Goal: Task Accomplishment & Management: Use online tool/utility

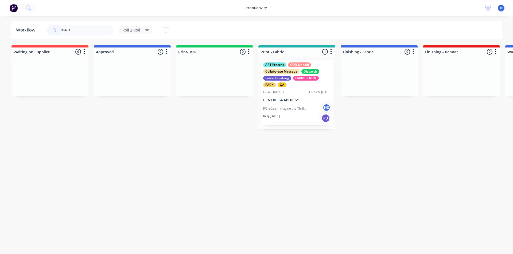
click at [286, 101] on p "CENTRE GRAPHICS^" at bounding box center [296, 100] width 67 height 5
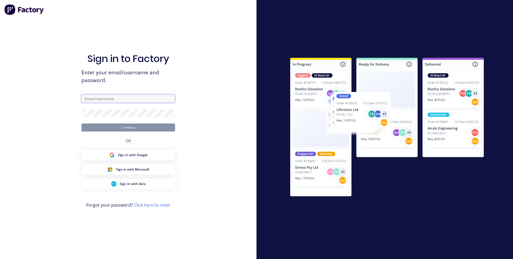
click at [118, 100] on input "text" at bounding box center [127, 99] width 93 height 8
click at [121, 101] on input "text" at bounding box center [127, 99] width 93 height 8
drag, startPoint x: 0, startPoint y: 0, endPoint x: 104, endPoint y: 99, distance: 143.1
click at [103, 92] on div "Sign in to Factory Enter your email/username and password. Continue OR Sign in …" at bounding box center [127, 134] width 93 height 239
click at [104, 101] on input "text" at bounding box center [127, 99] width 93 height 8
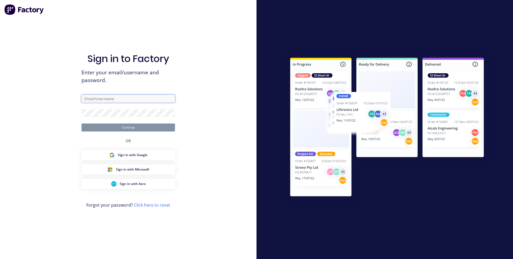
click at [104, 101] on input "text" at bounding box center [127, 99] width 93 height 8
click at [104, 97] on input "text" at bounding box center [127, 99] width 93 height 8
type input "[EMAIL_ADDRESS][DOMAIN_NAME]"
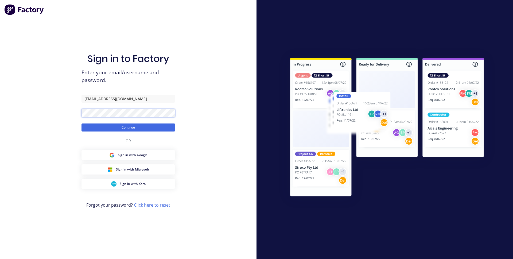
click at [81, 123] on button "Continue" at bounding box center [127, 127] width 93 height 8
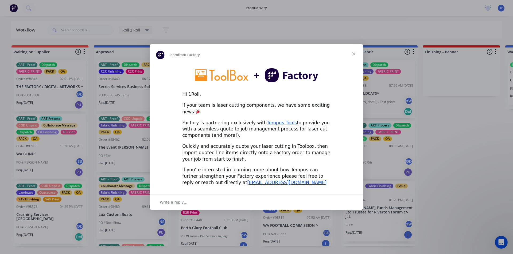
click at [353, 57] on span "Close" at bounding box center [353, 53] width 19 height 19
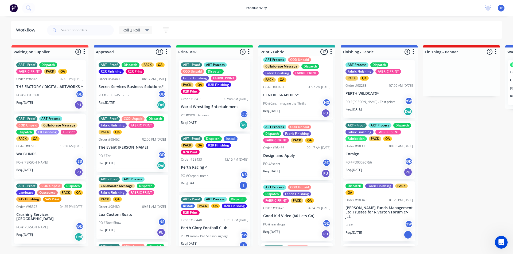
scroll to position [642, 0]
click at [297, 105] on div "PO #Cars - Imagine the Thrills NS" at bounding box center [296, 103] width 67 height 10
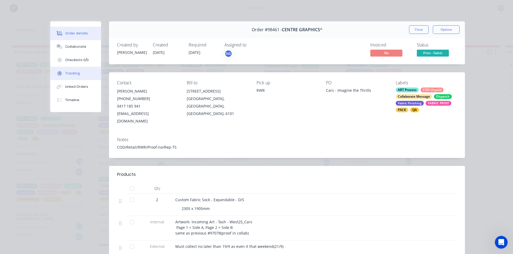
click at [78, 71] on button "Tracking" at bounding box center [75, 73] width 51 height 13
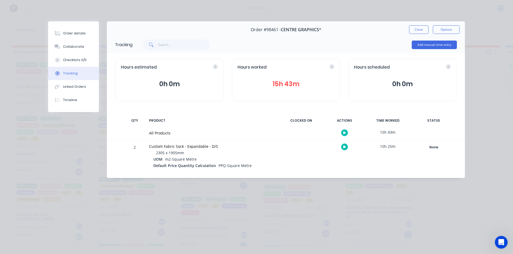
click at [416, 30] on button "Close" at bounding box center [418, 29] width 19 height 9
